Goal: Information Seeking & Learning: Understand process/instructions

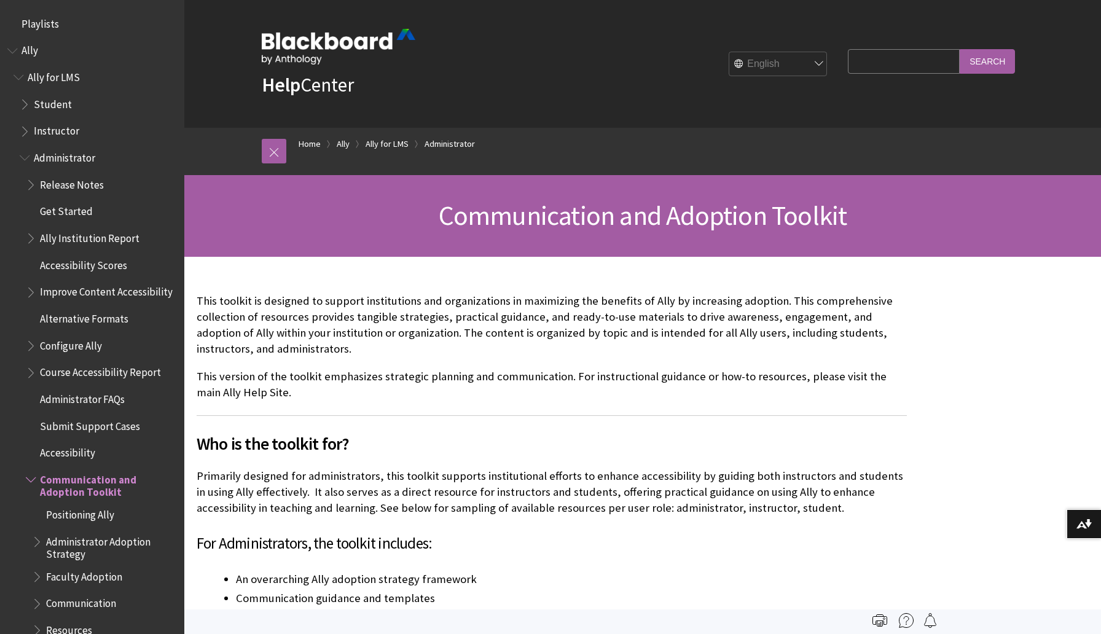
click at [33, 51] on span "Ally" at bounding box center [30, 49] width 17 height 17
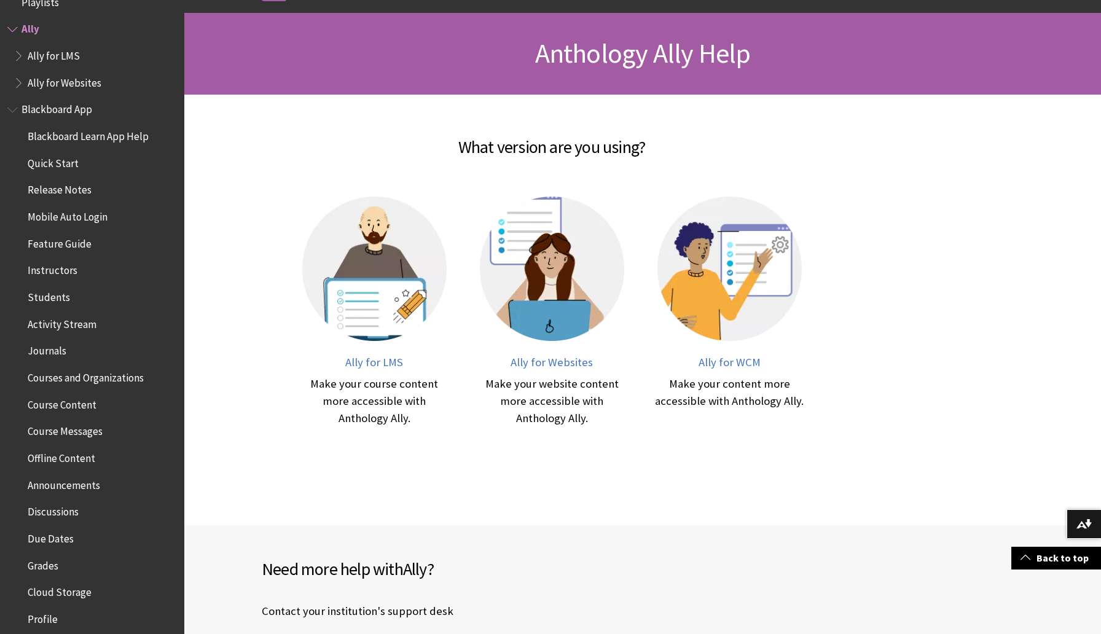
scroll to position [160, 0]
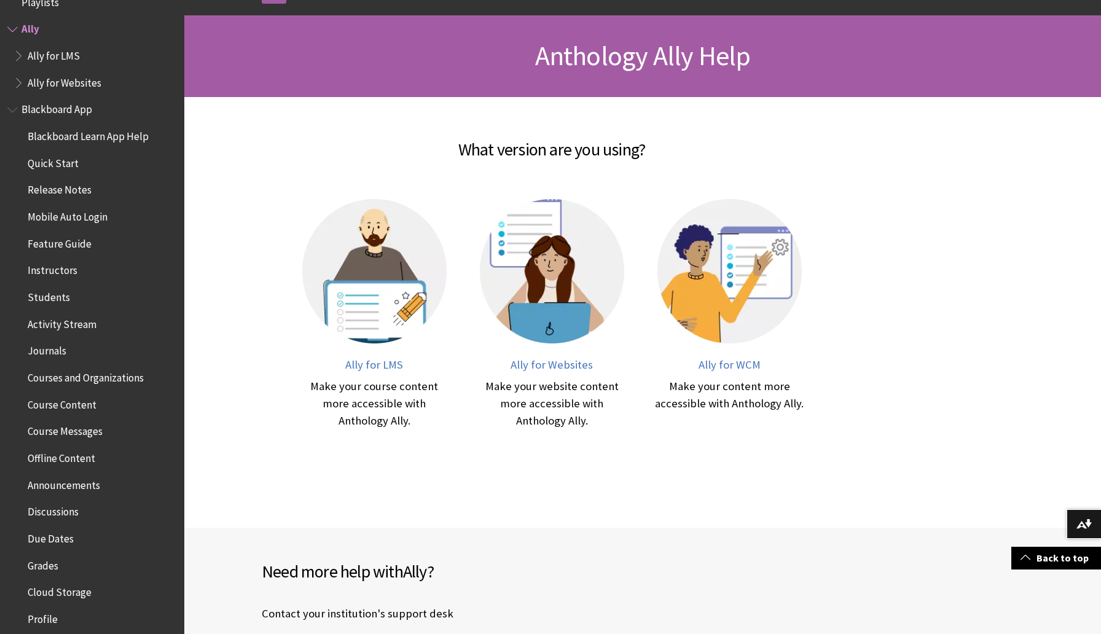
click at [23, 54] on span "Book outline for Anthology Ally Help" at bounding box center [20, 52] width 13 height 15
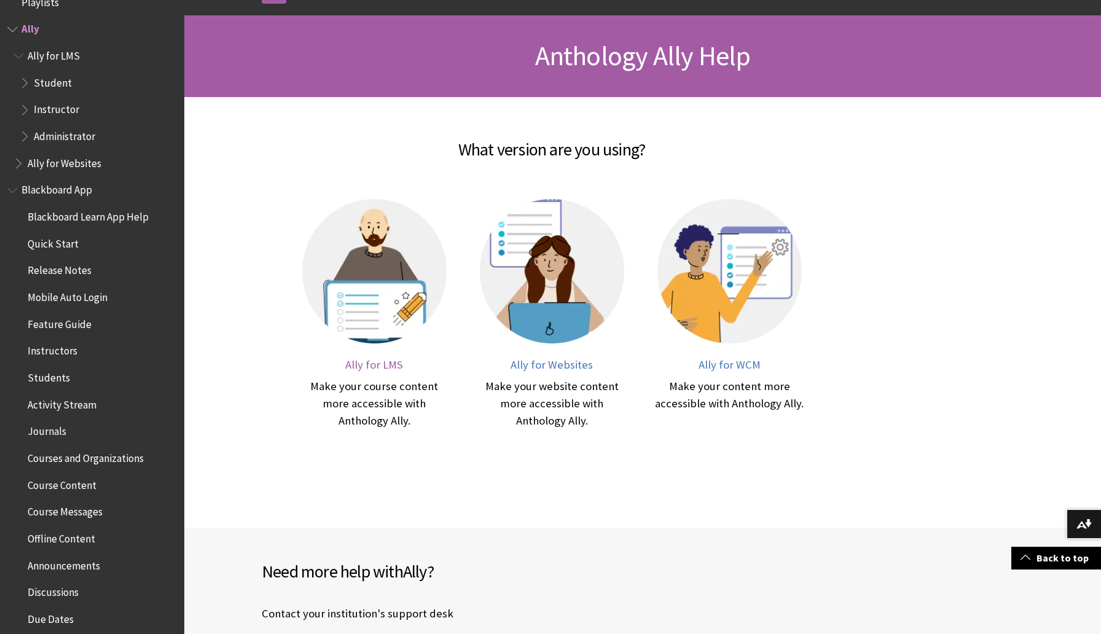
click at [382, 366] on span "Ally for LMS" at bounding box center [374, 365] width 58 height 14
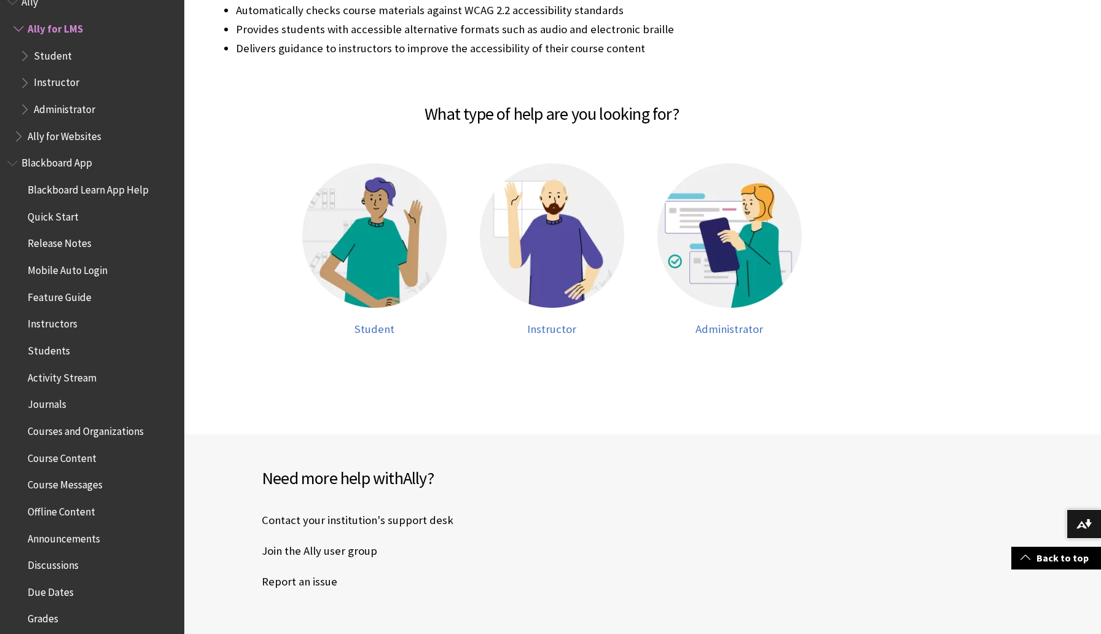
scroll to position [323, 0]
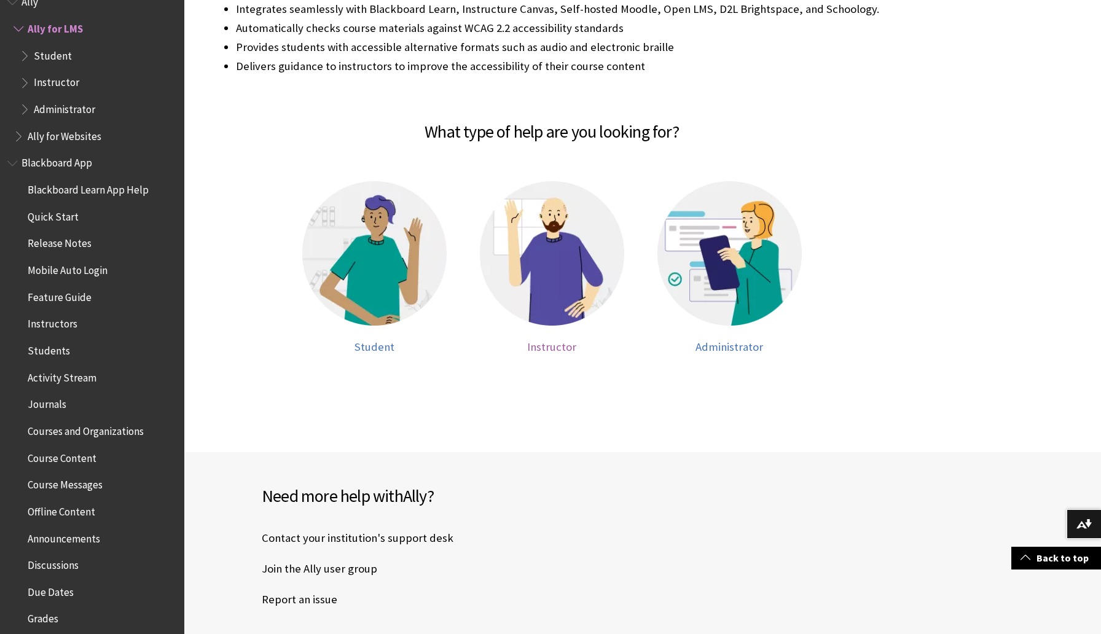
click at [574, 262] on img at bounding box center [552, 253] width 144 height 144
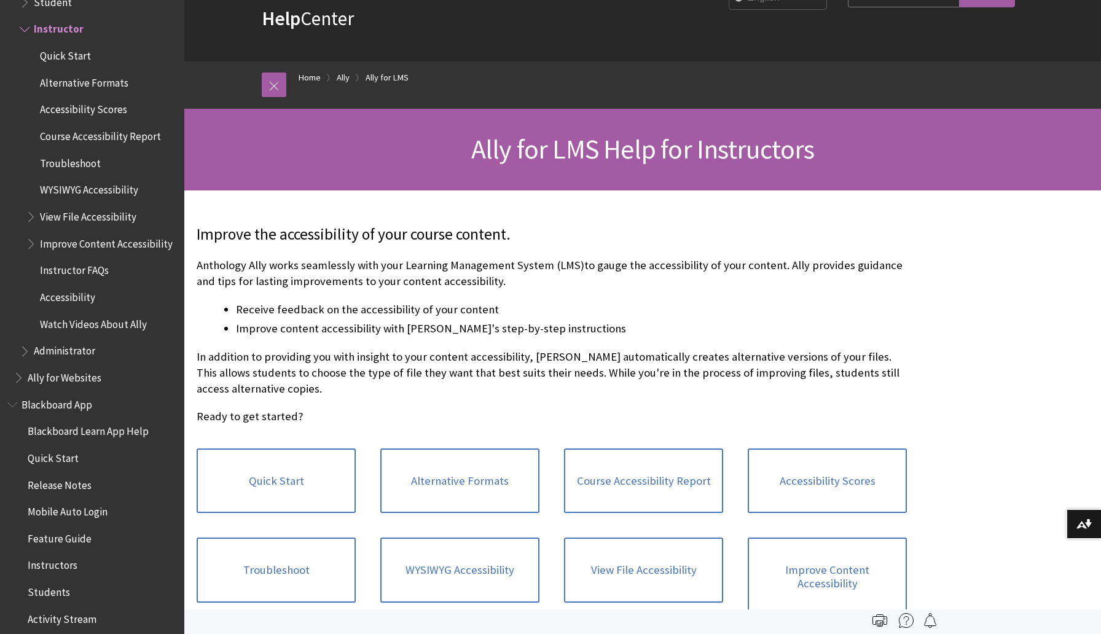
scroll to position [117, 0]
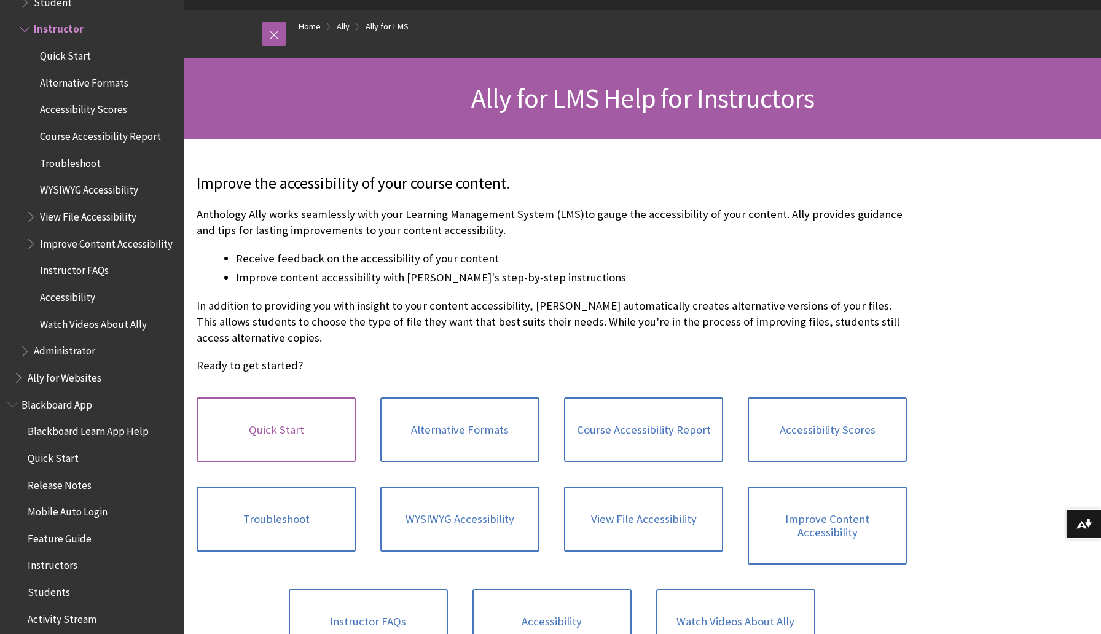
click at [267, 424] on link "Quick Start" at bounding box center [276, 430] width 159 height 65
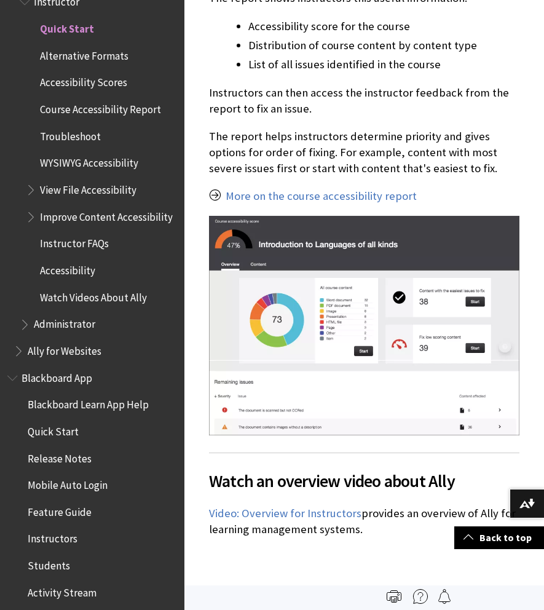
scroll to position [2089, 0]
